Goal: Transaction & Acquisition: Purchase product/service

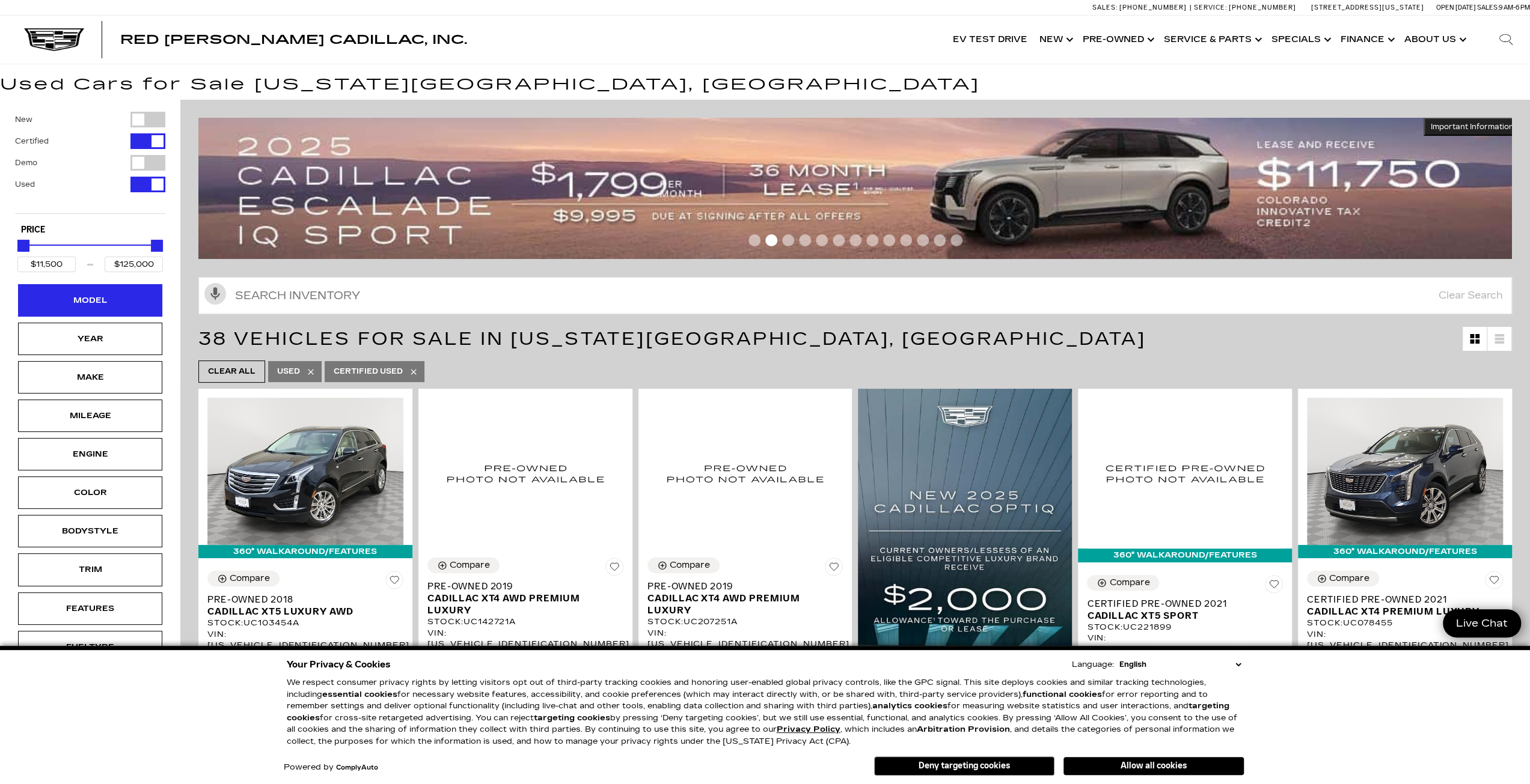
click at [115, 302] on div "Model" at bounding box center [90, 300] width 60 height 13
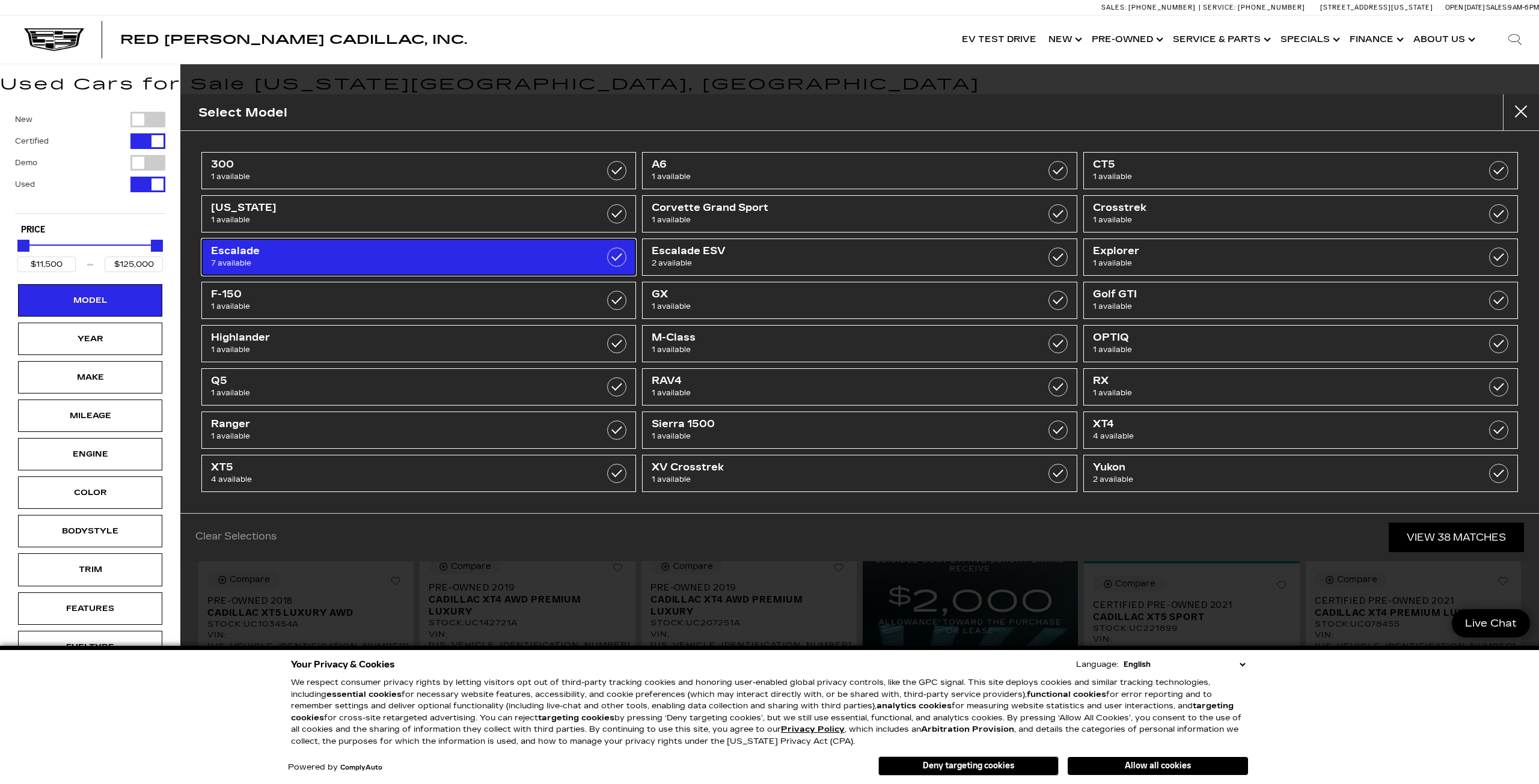
click at [382, 245] on span "Escalade" at bounding box center [387, 251] width 353 height 12
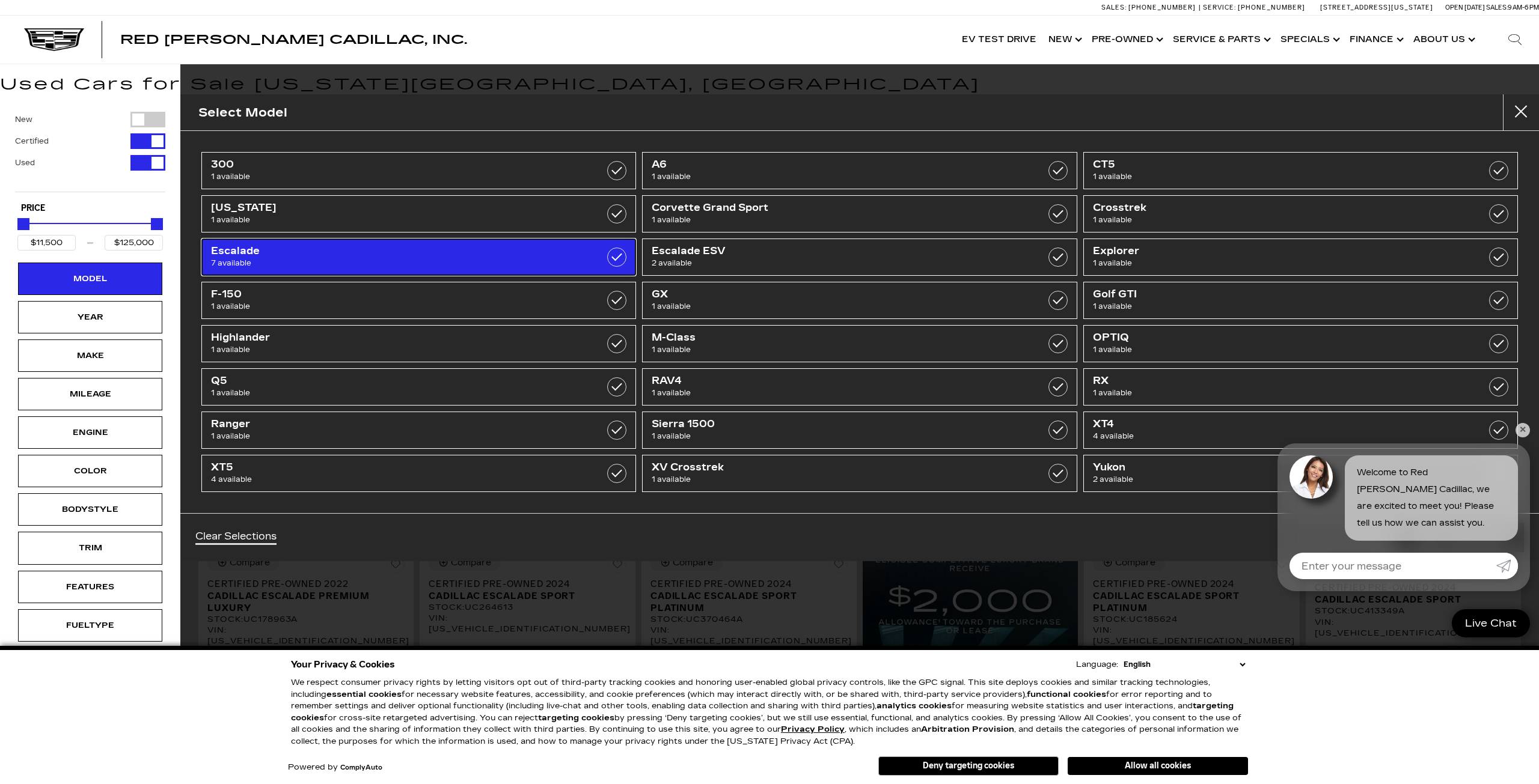
type input "$68,000"
checkbox input "true"
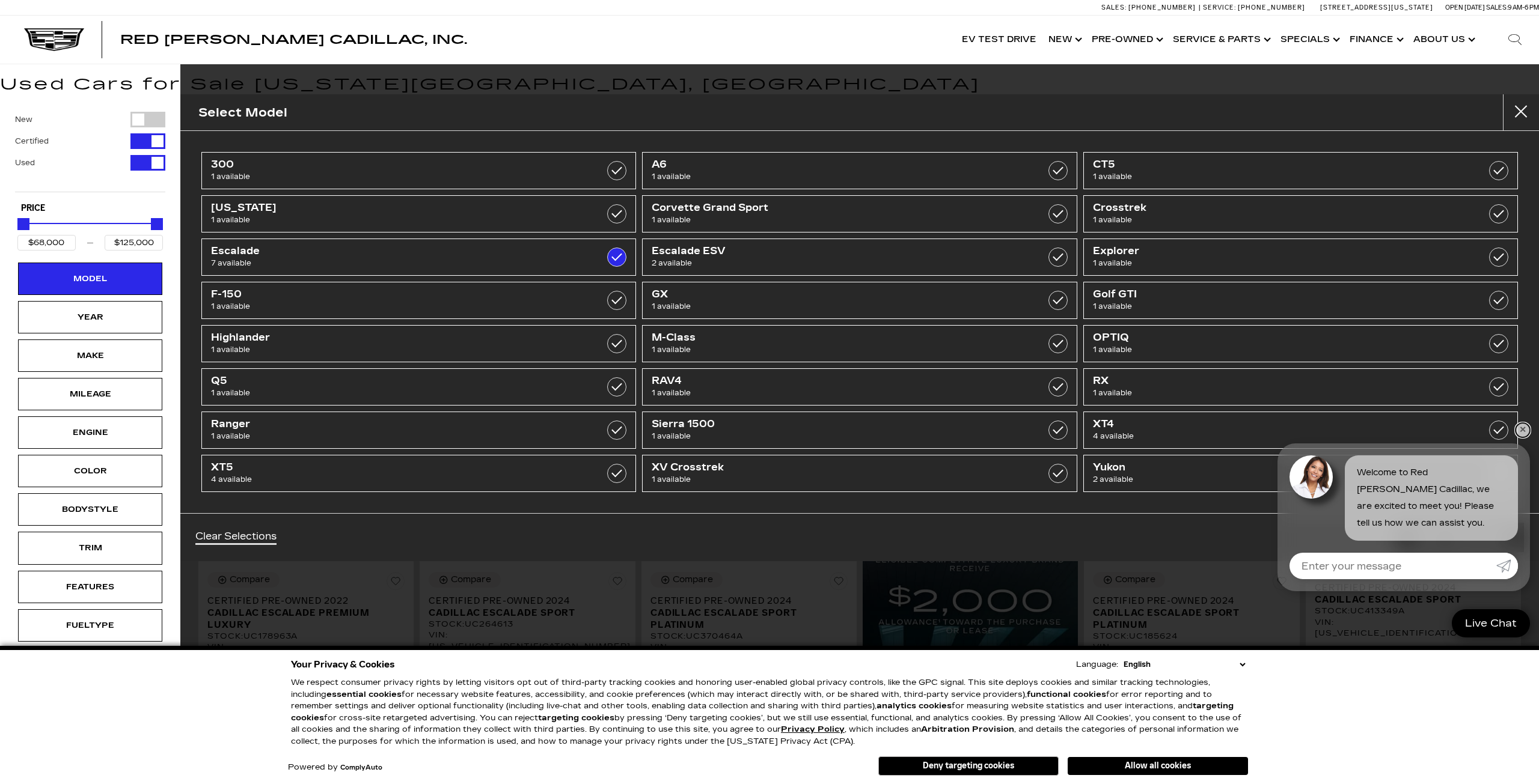
click at [1520, 437] on link "✕" at bounding box center [1523, 430] width 15 height 15
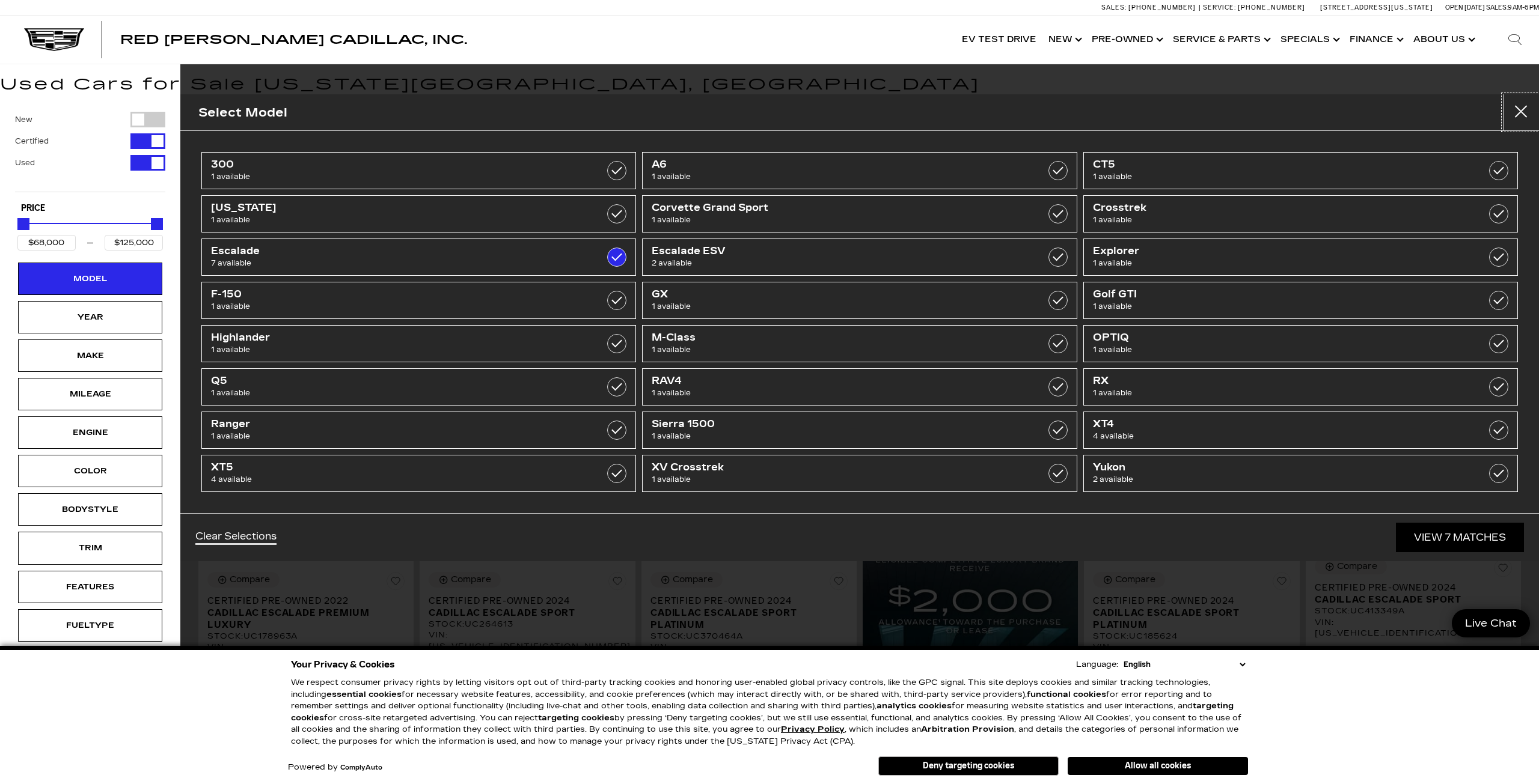
click at [1527, 106] on button "close" at bounding box center [1521, 112] width 36 height 36
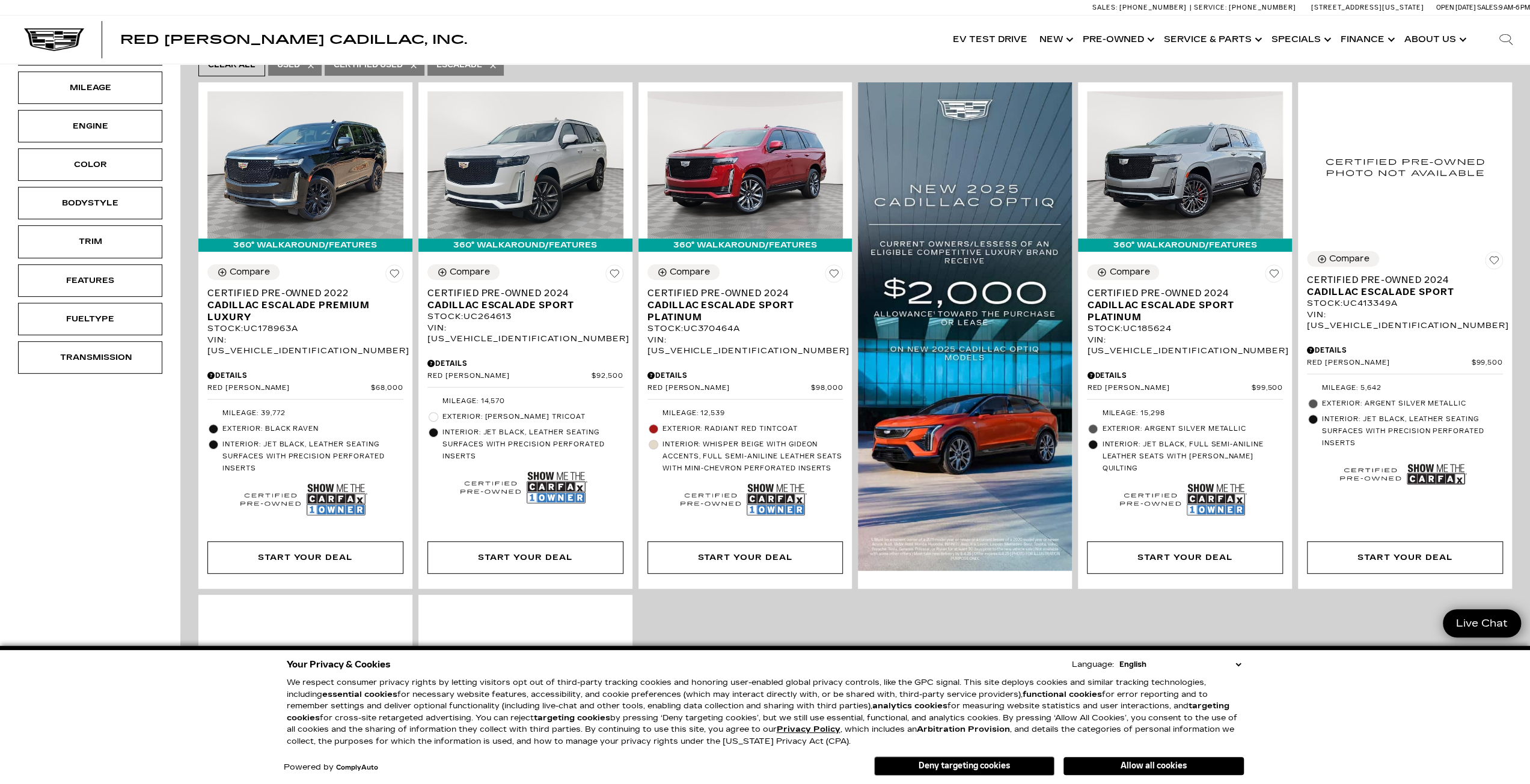
scroll to position [305, 0]
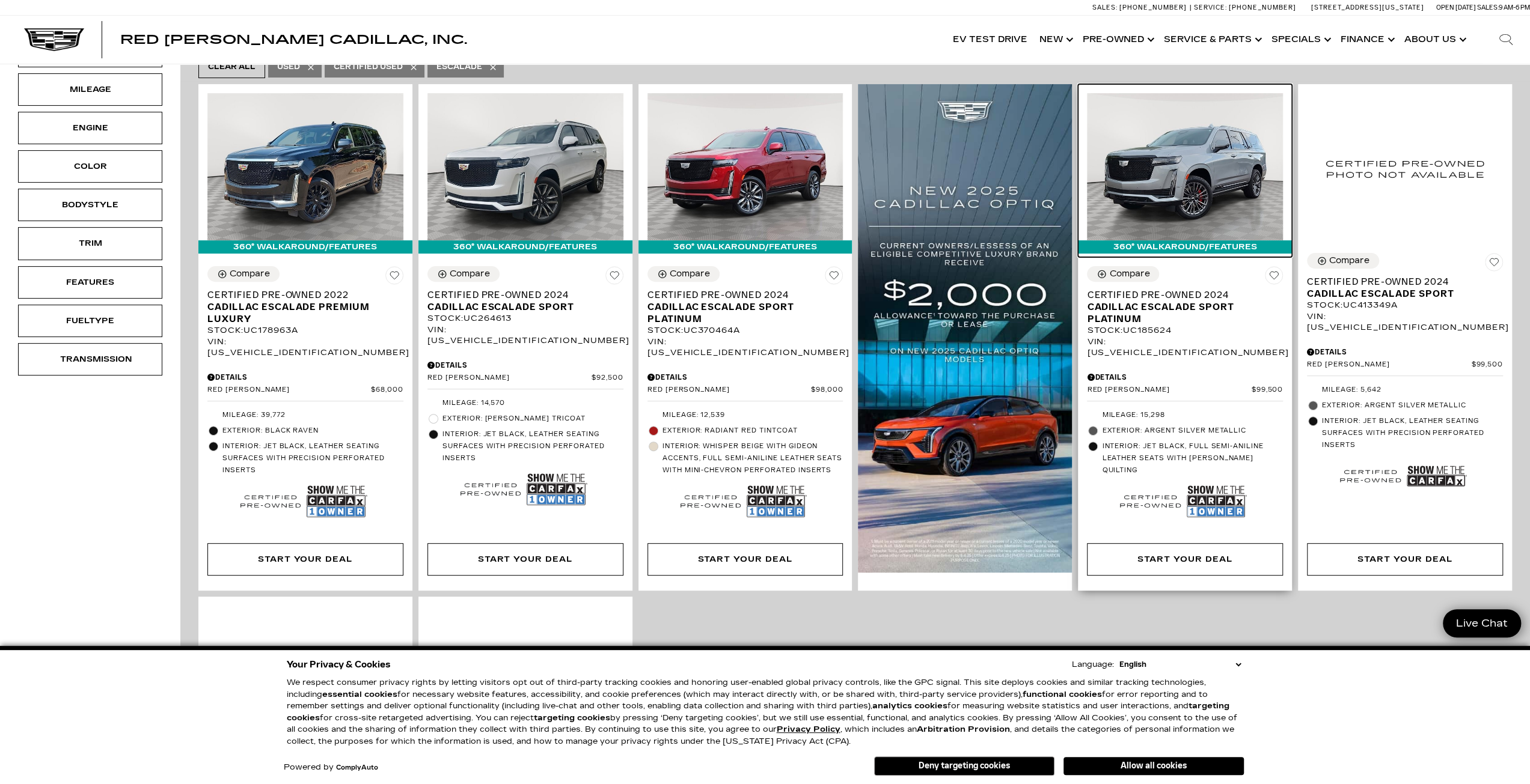
click at [1220, 202] on img at bounding box center [1185, 167] width 196 height 147
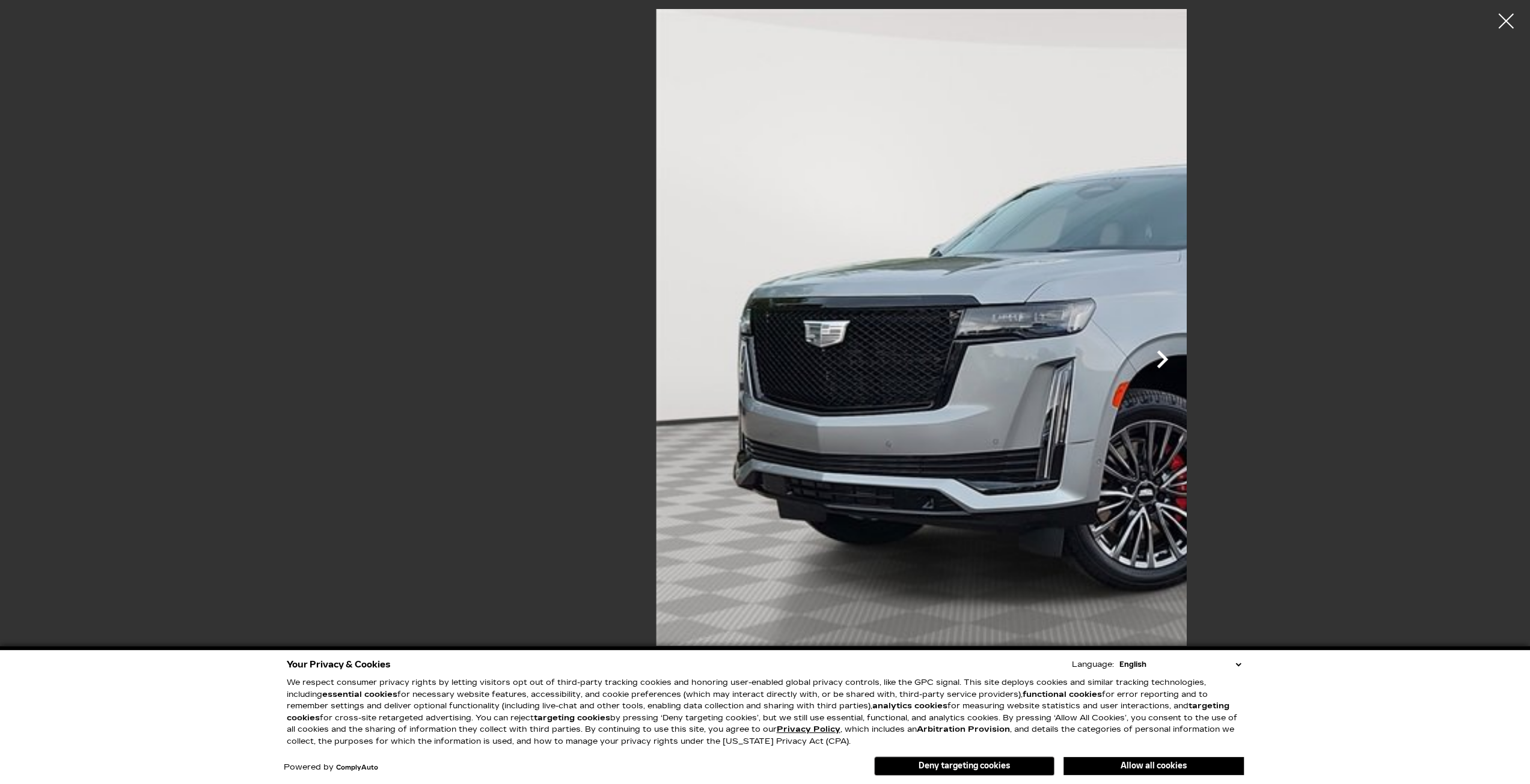
click at [1181, 355] on icon "Next" at bounding box center [1162, 359] width 36 height 36
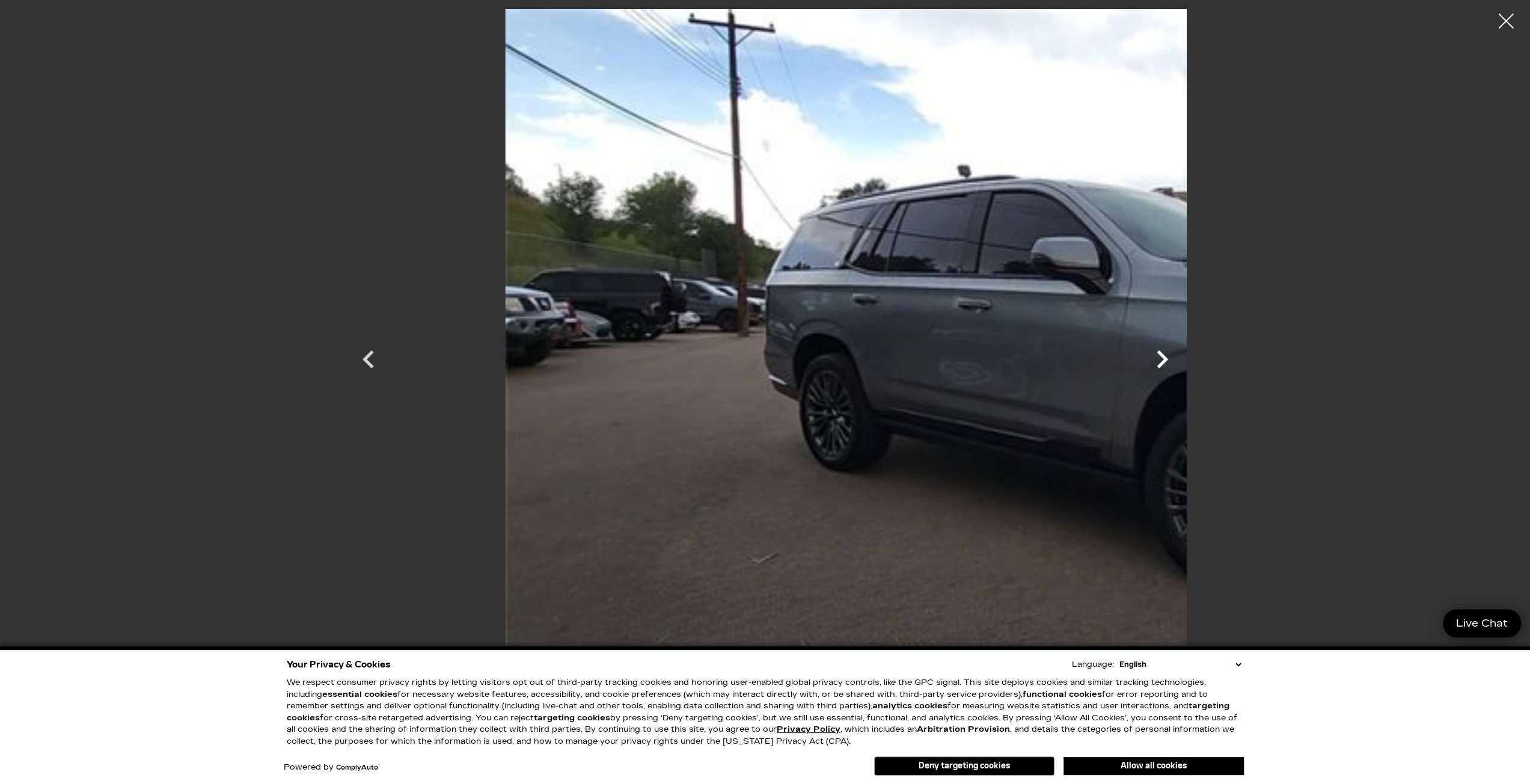
click at [1181, 355] on icon "Next" at bounding box center [1162, 359] width 36 height 36
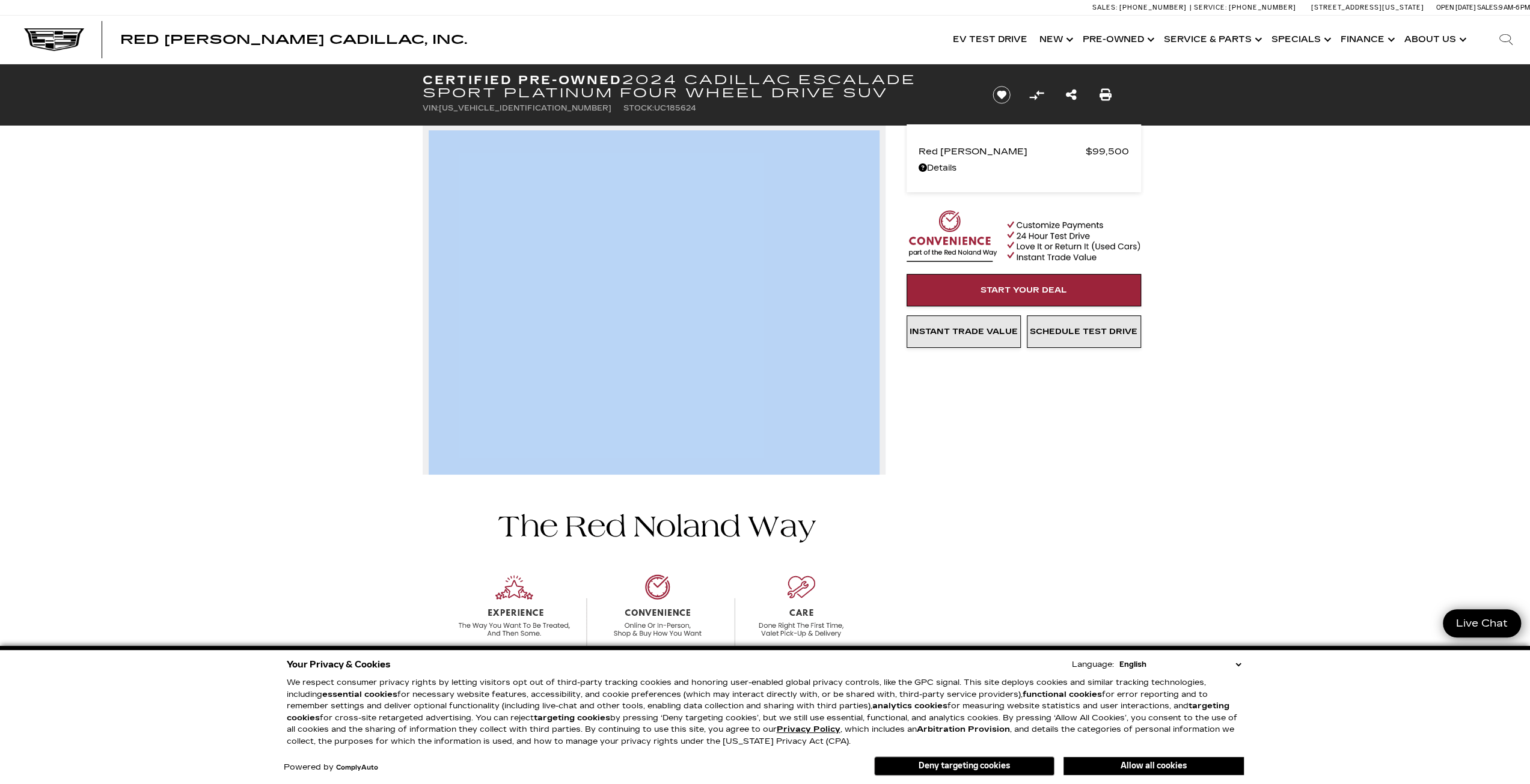
drag, startPoint x: 1529, startPoint y: 114, endPoint x: 1529, endPoint y: 132, distance: 18.0
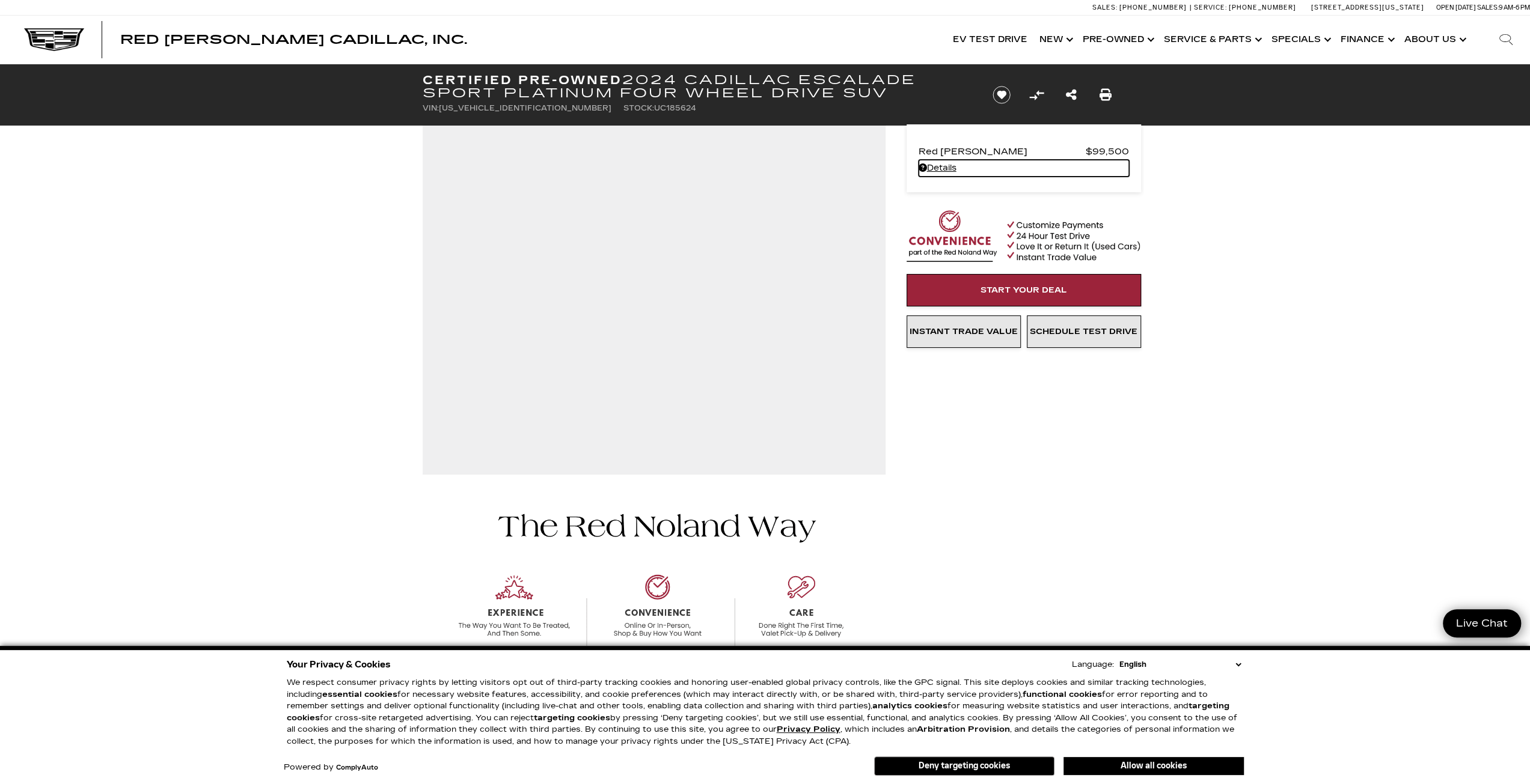
click at [930, 164] on link "Details Certified Pre-Owned 2024 Cadillac Escalade Sport Platinum Four Wheel Dr…" at bounding box center [1024, 168] width 211 height 17
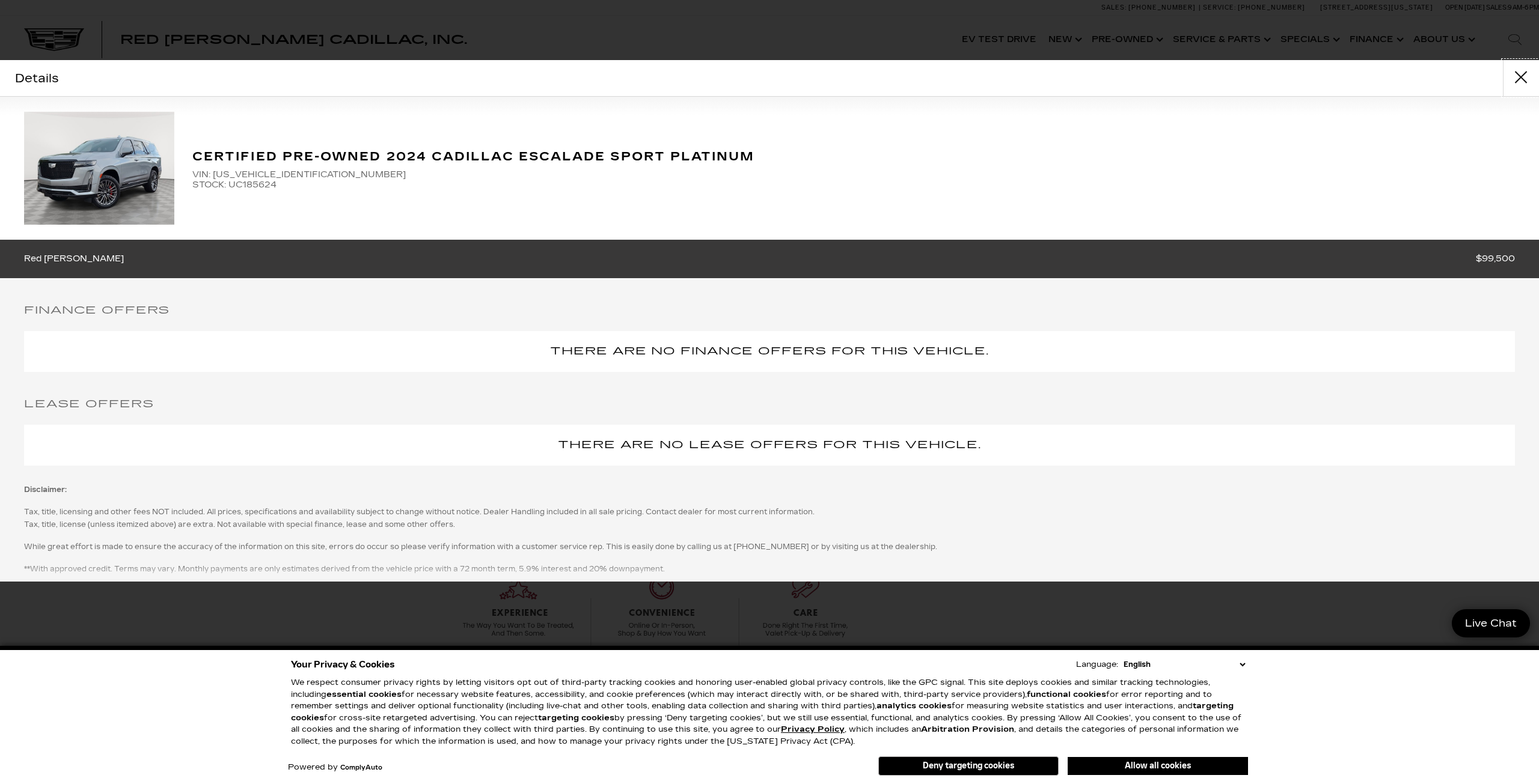
click at [1529, 71] on button "close" at bounding box center [1521, 78] width 36 height 36
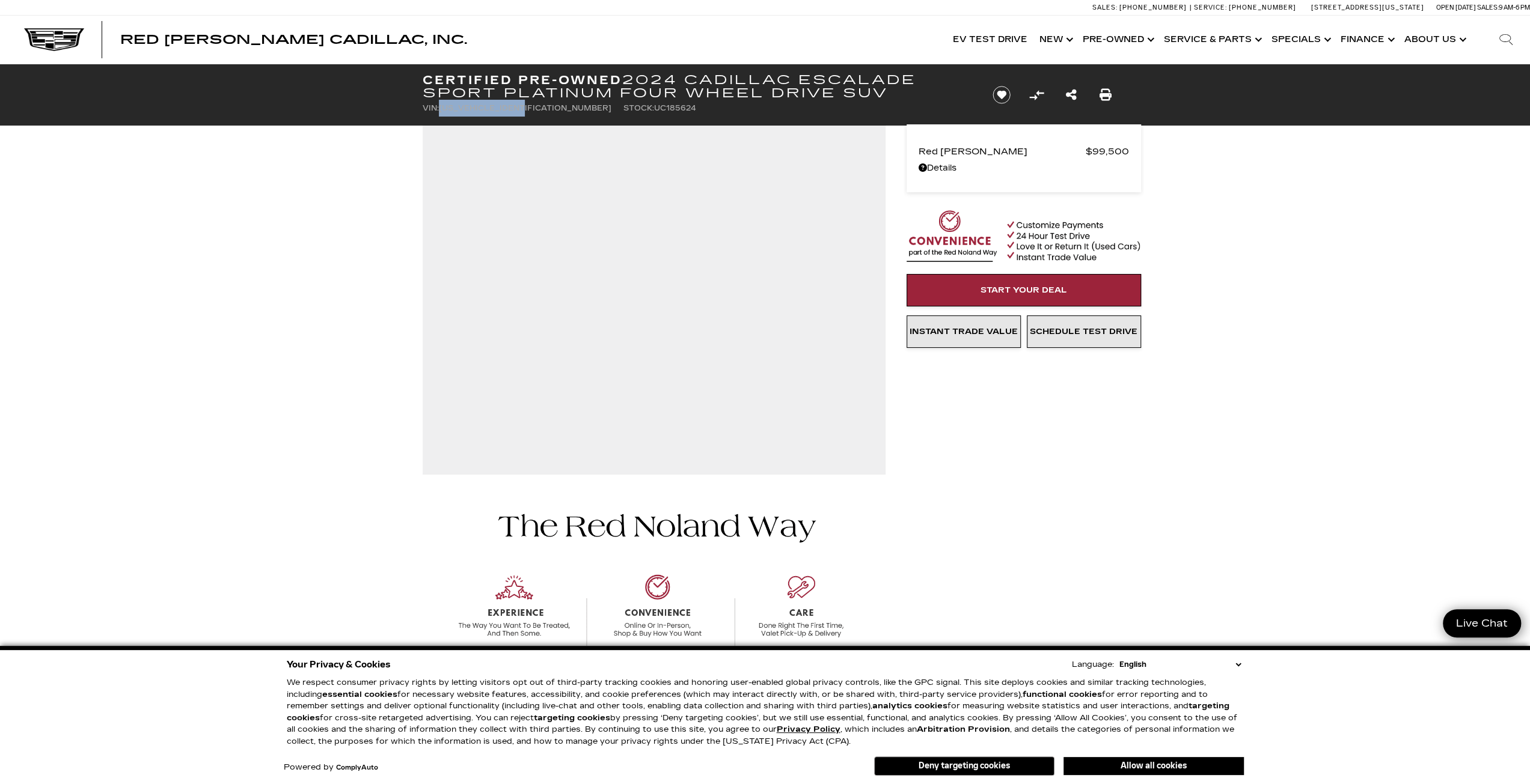
drag, startPoint x: 528, startPoint y: 109, endPoint x: 439, endPoint y: 111, distance: 89.0
click at [439, 111] on li "VIN: [US_VEHICLE_IDENTIFICATION_NUMBER]" at bounding box center [517, 108] width 189 height 17
copy li "[US_VEHICLE_IDENTIFICATION_NUMBER]"
drag, startPoint x: 1293, startPoint y: 222, endPoint x: 1298, endPoint y: 245, distance: 23.5
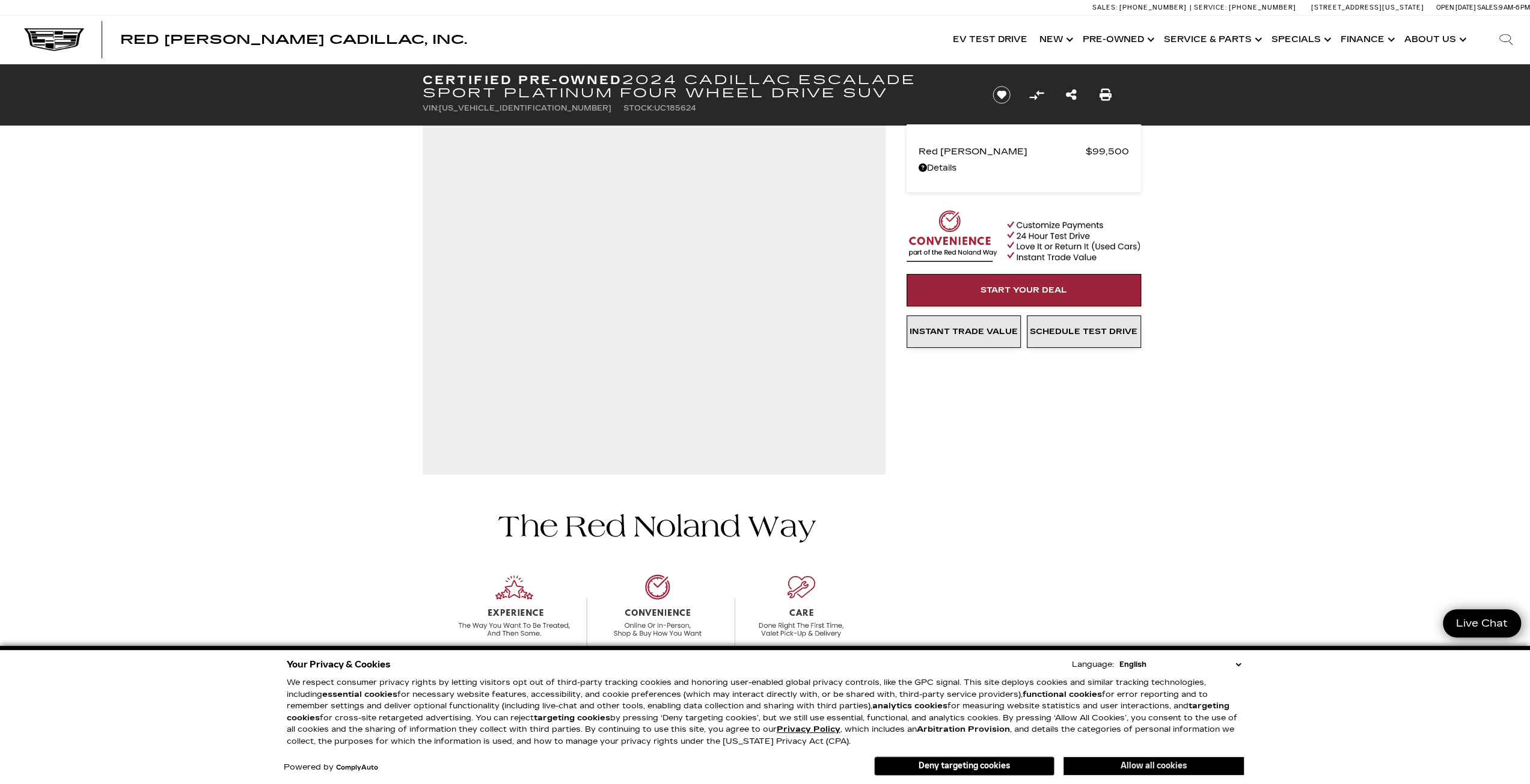
click at [1134, 763] on button "Allow all cookies" at bounding box center [1153, 765] width 180 height 18
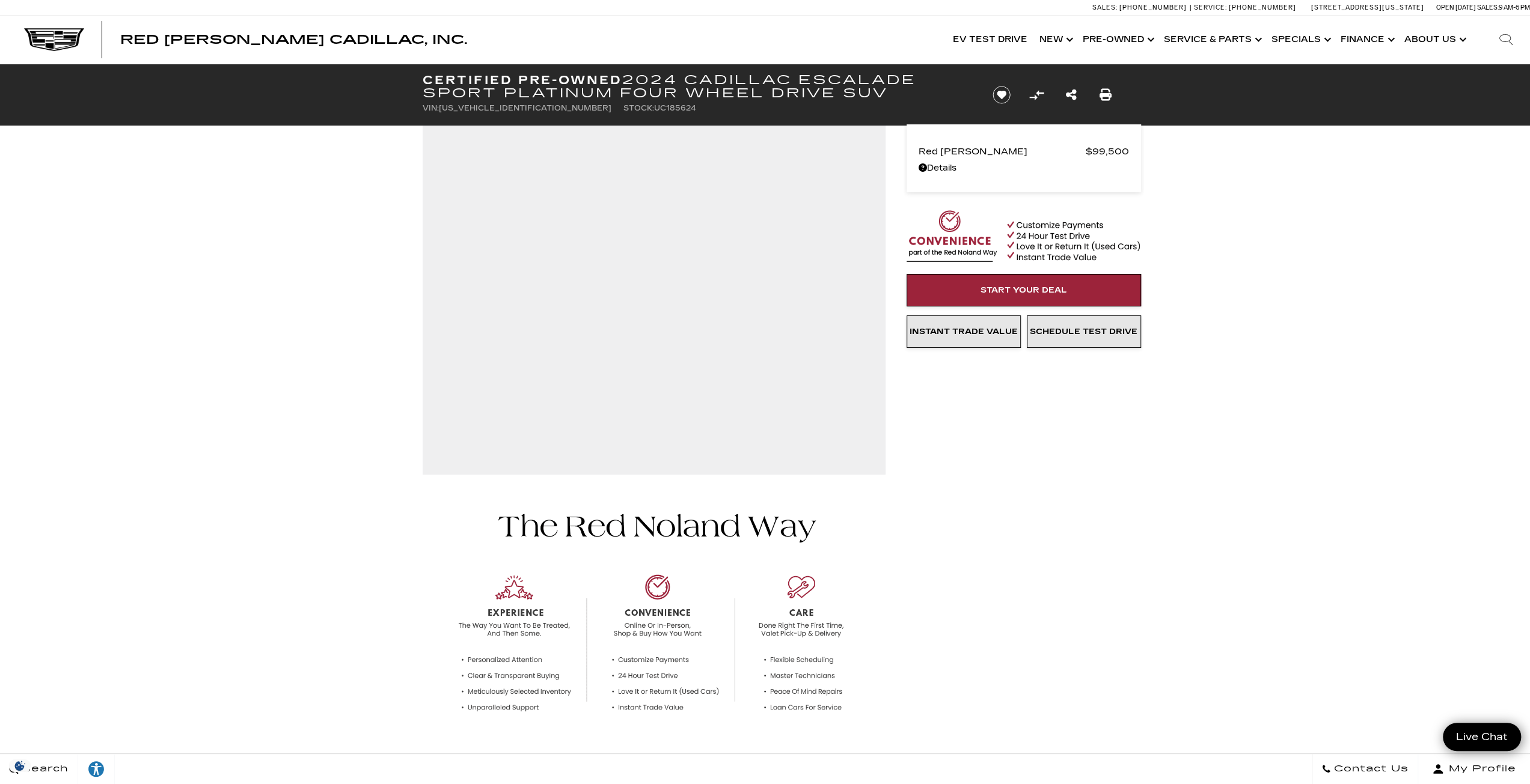
click at [886, 280] on div "Red Noland Price $99,500 Disclaimer: Tax, title, licensing and other fees NOT i…" at bounding box center [1006, 269] width 240 height 411
